Goal: Find specific page/section: Find specific page/section

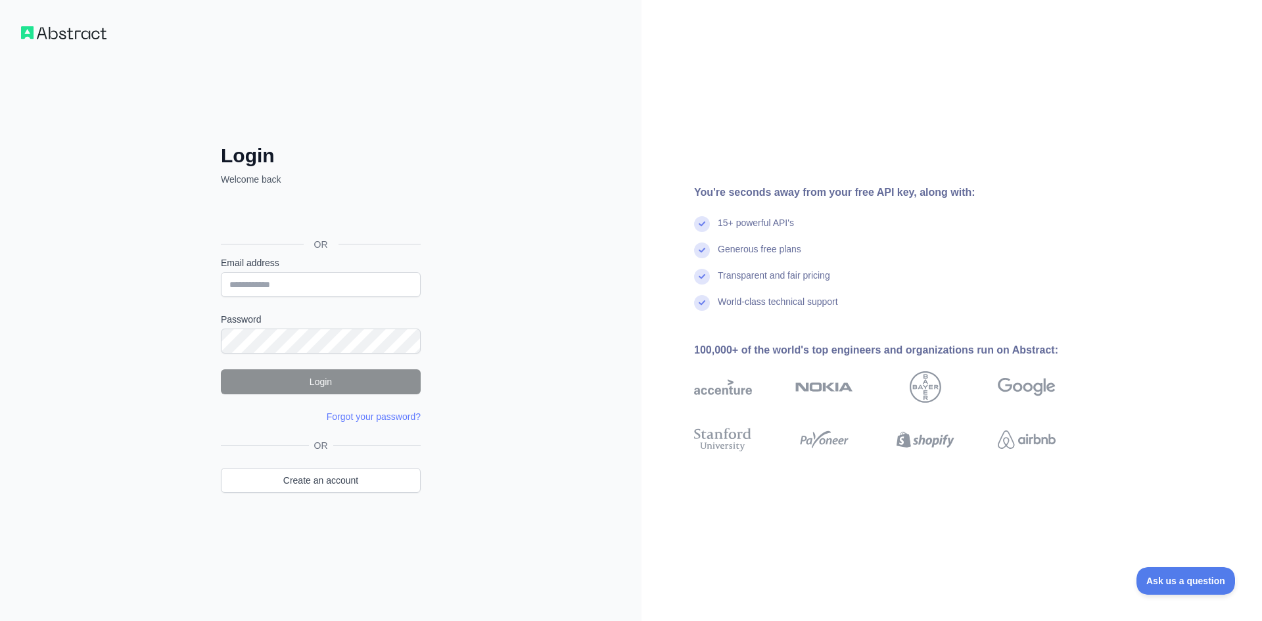
drag, startPoint x: 315, startPoint y: 312, endPoint x: 308, endPoint y: 304, distance: 11.2
click at [311, 307] on form "Email address Password Login Forgot your password? Please try again We've sent …" at bounding box center [321, 339] width 200 height 167
click at [304, 285] on input "Email address" at bounding box center [321, 284] width 200 height 25
paste input "**********"
type input "**********"
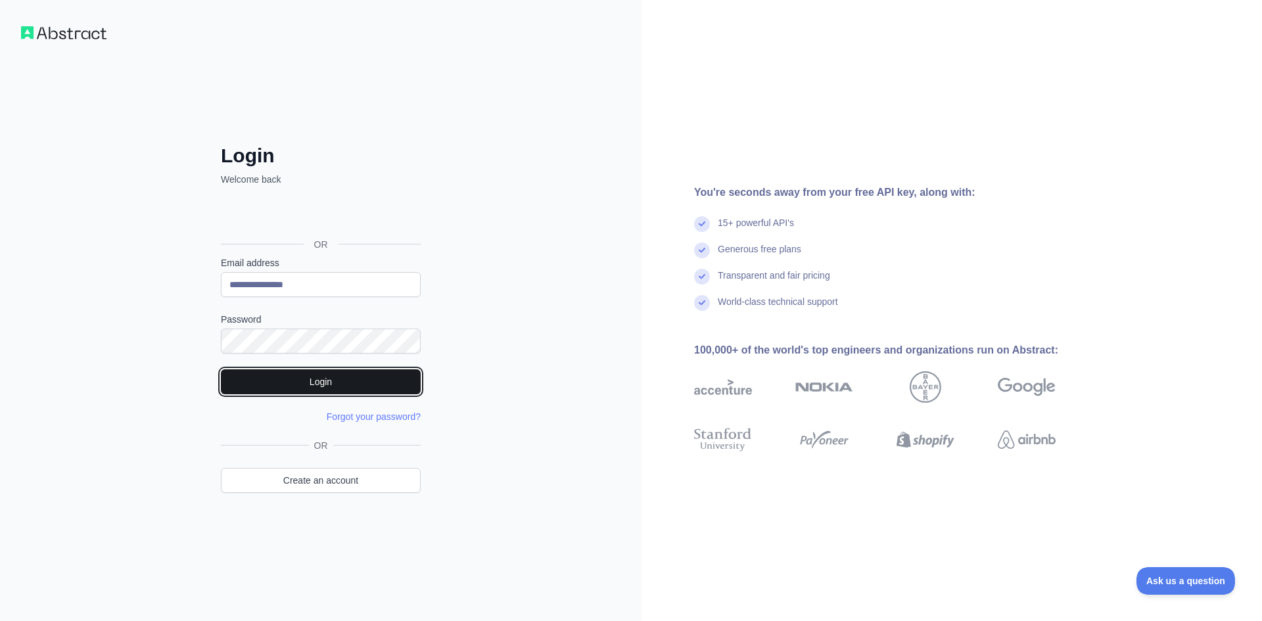
click at [319, 382] on button "Login" at bounding box center [321, 381] width 200 height 25
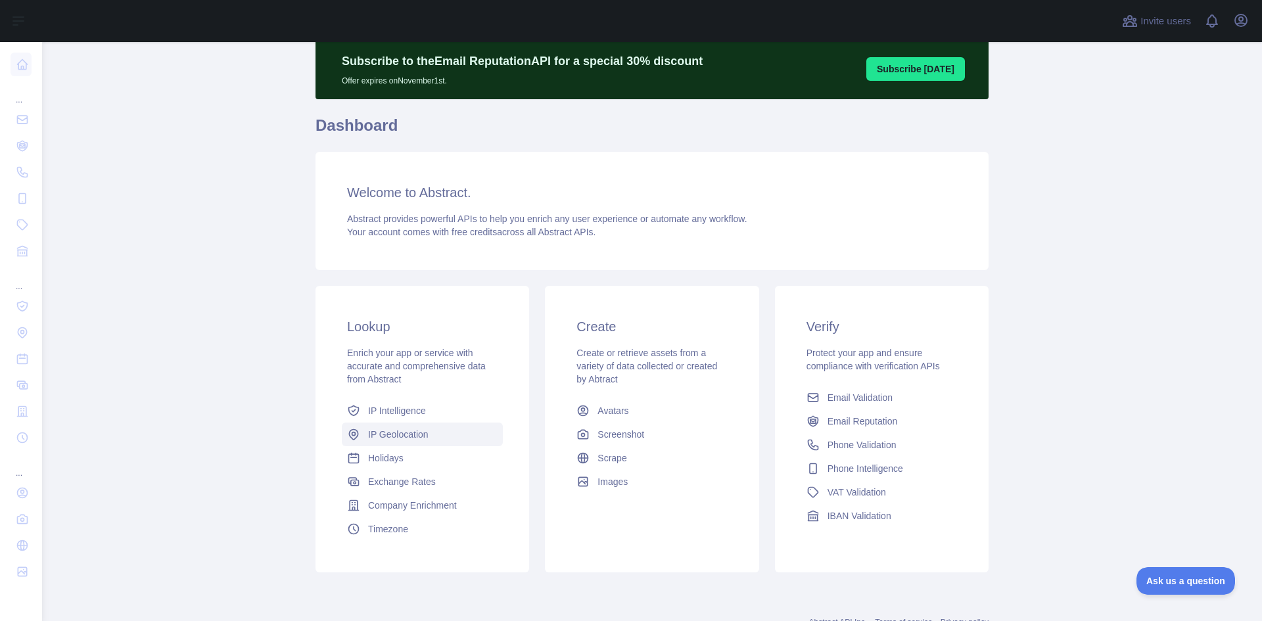
scroll to position [94, 0]
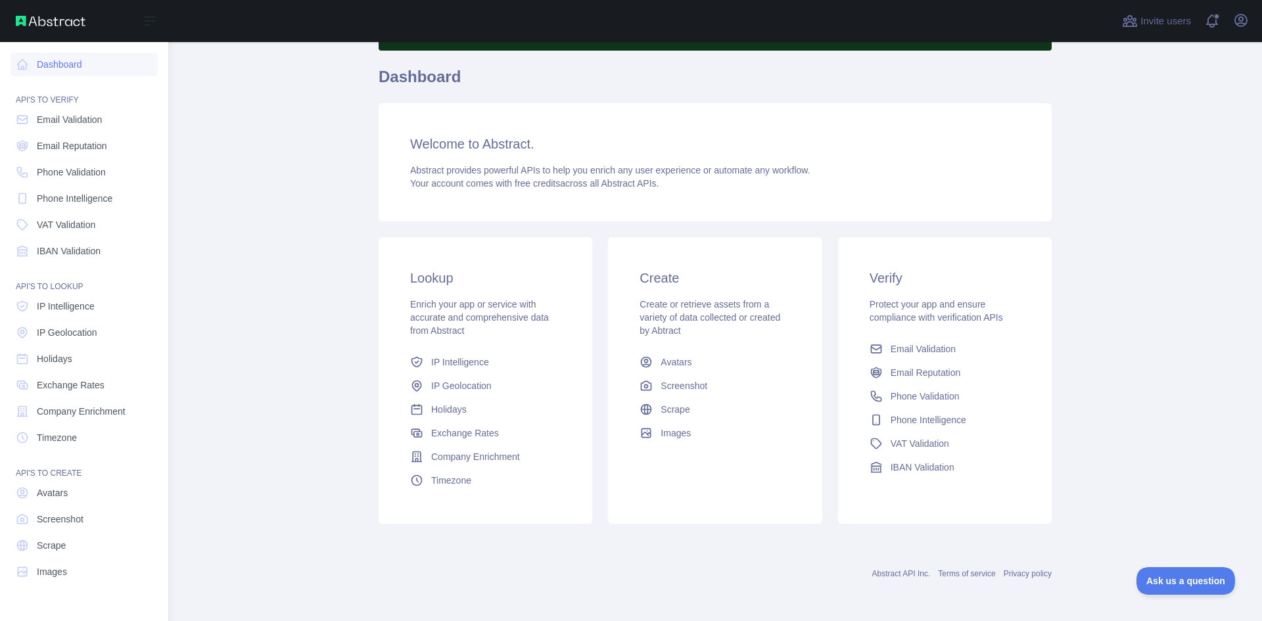
click at [83, 50] on nav "Dashboard API'S TO VERIFY Email Validation Email Reputation Phone Validation Ph…" at bounding box center [84, 321] width 147 height 558
click at [79, 68] on link "Dashboard" at bounding box center [84, 65] width 147 height 24
click at [97, 166] on span "Phone Validation" at bounding box center [71, 172] width 69 height 13
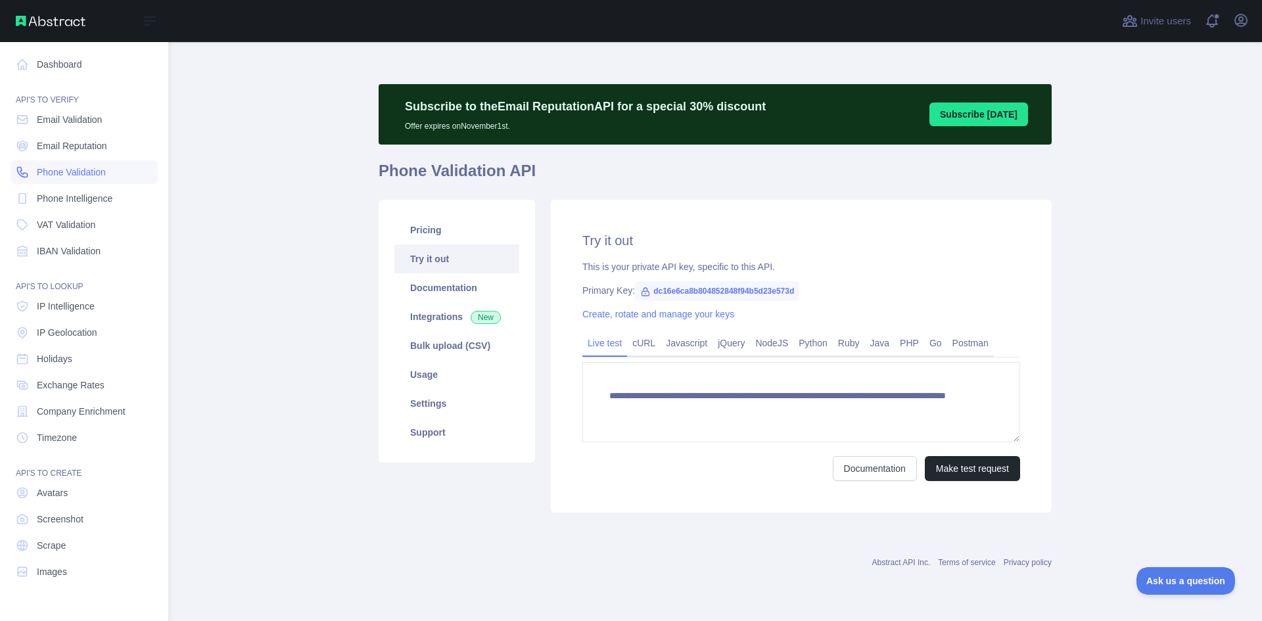
click at [80, 166] on span "Phone Validation" at bounding box center [71, 172] width 69 height 13
click at [43, 125] on span "Email Validation" at bounding box center [69, 119] width 65 height 13
